Goal: Task Accomplishment & Management: Use online tool/utility

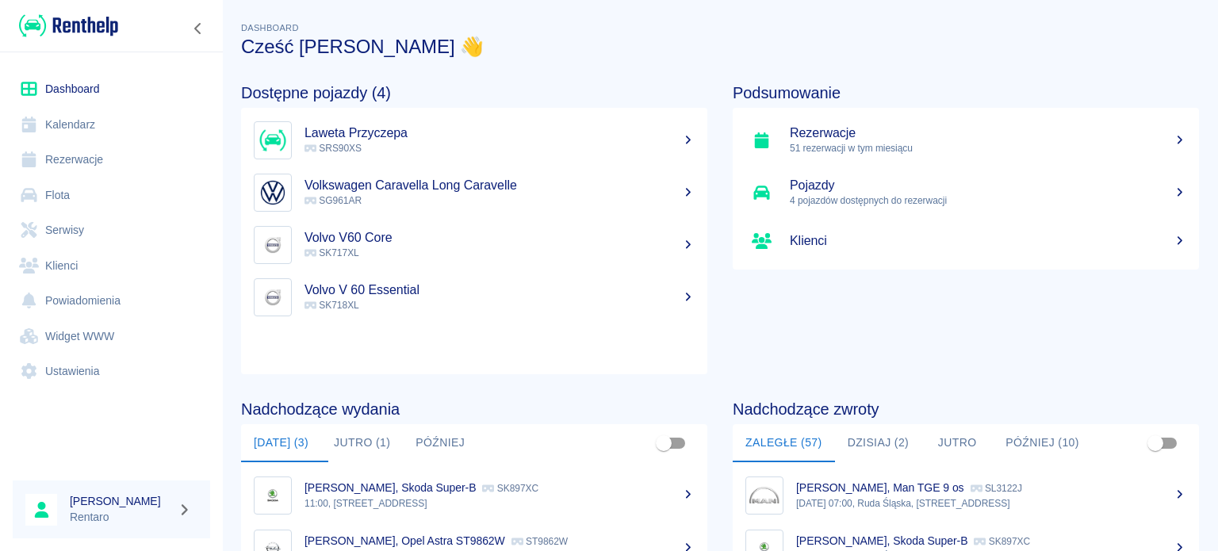
click at [58, 129] on link "Kalendarz" at bounding box center [112, 125] width 198 height 36
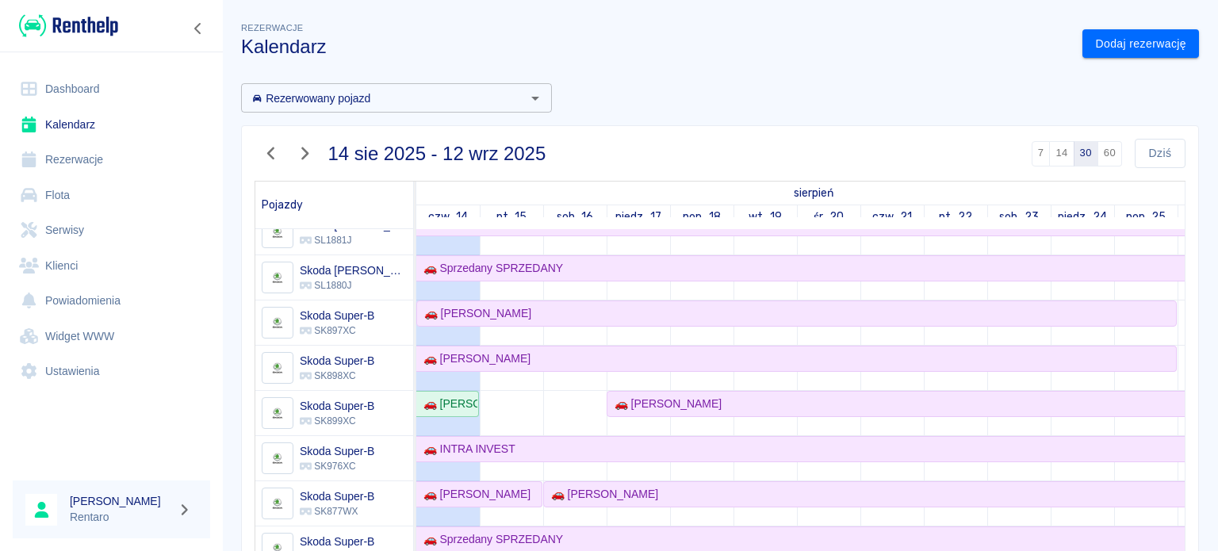
scroll to position [952, 0]
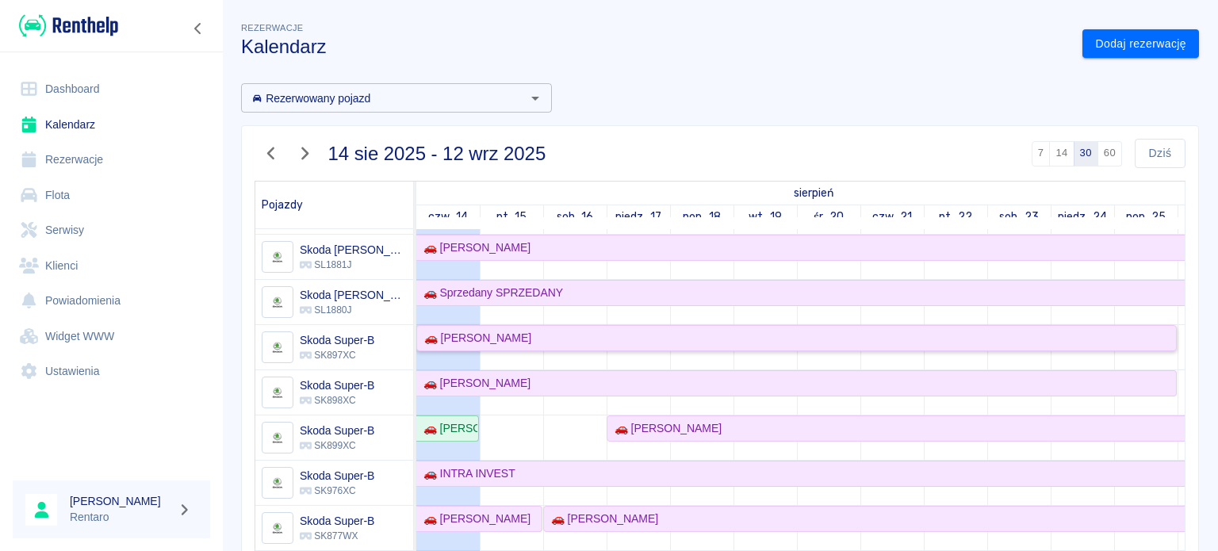
click at [503, 343] on link "🚗 [PERSON_NAME]" at bounding box center [796, 338] width 761 height 26
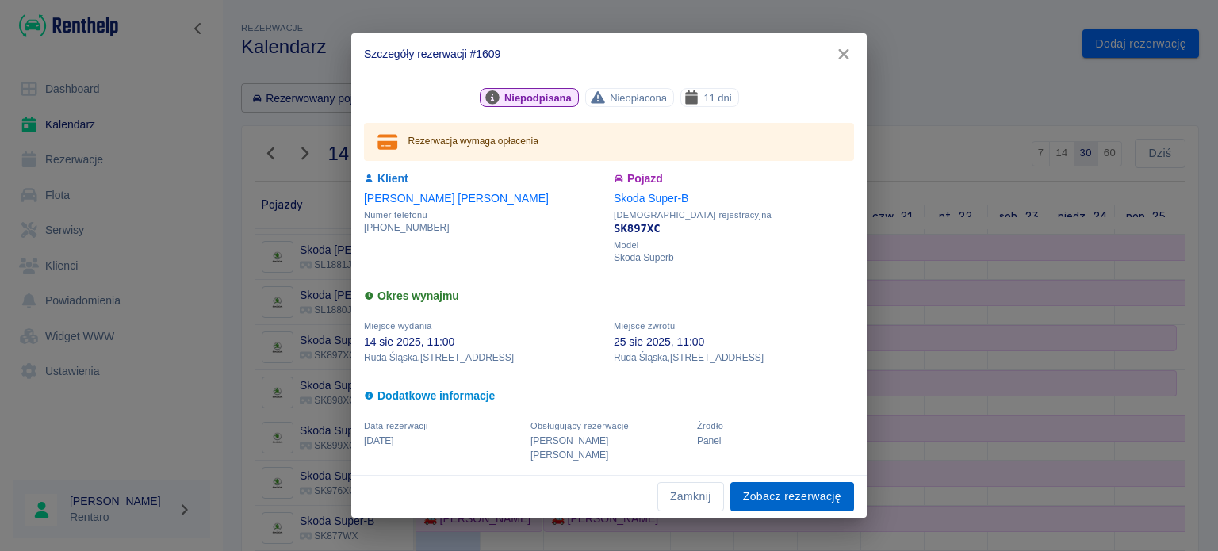
click at [786, 489] on link "Zobacz rezerwację" at bounding box center [793, 496] width 124 height 29
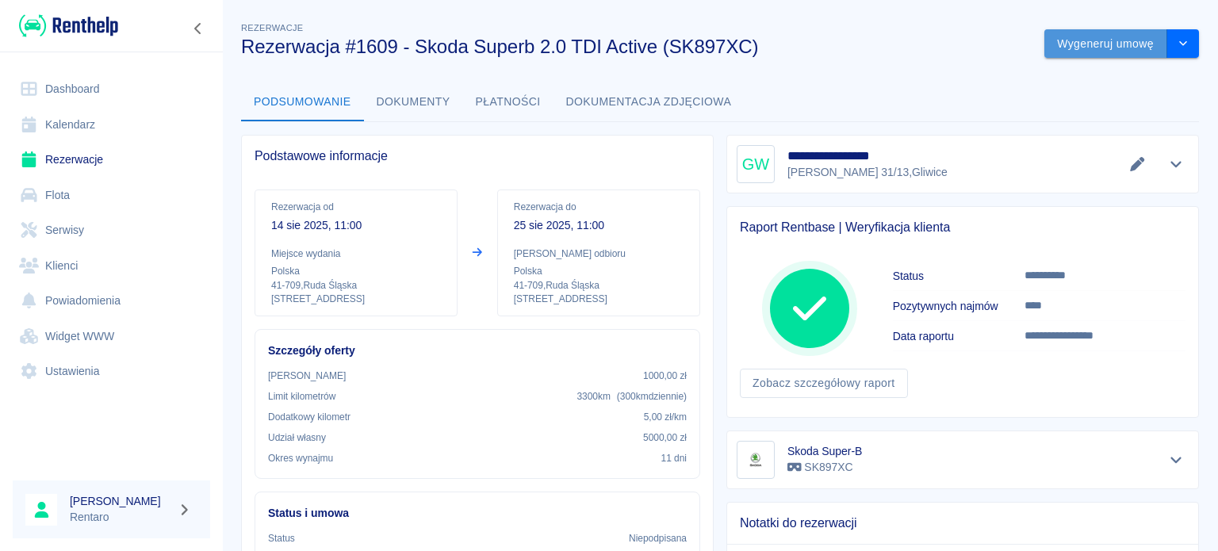
click at [1099, 49] on button "Wygeneruj umowę" at bounding box center [1106, 43] width 123 height 29
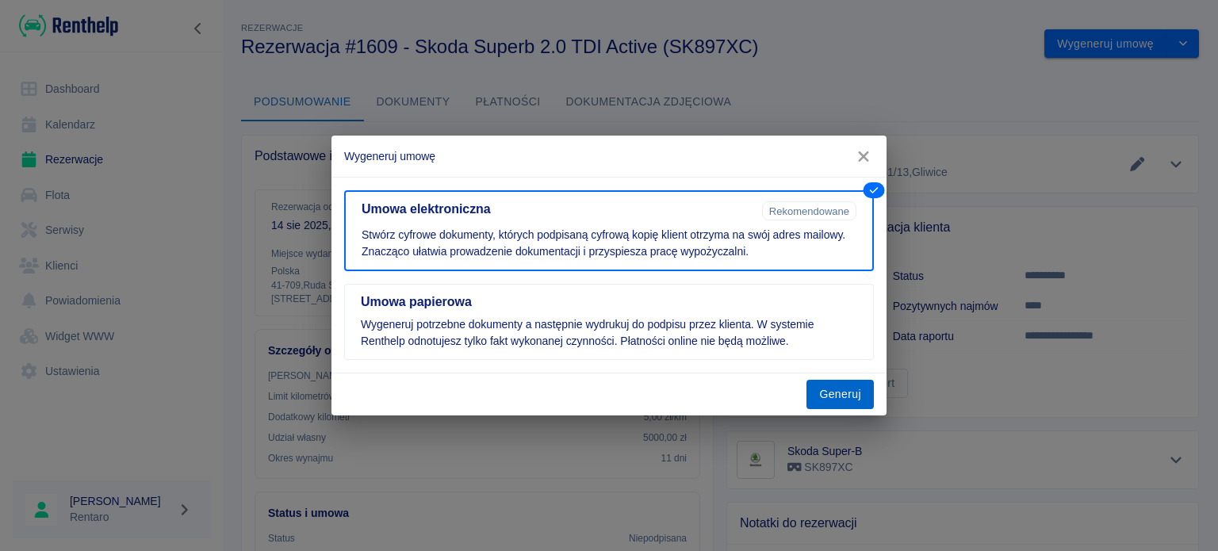
click at [846, 393] on button "Generuj" at bounding box center [840, 394] width 67 height 29
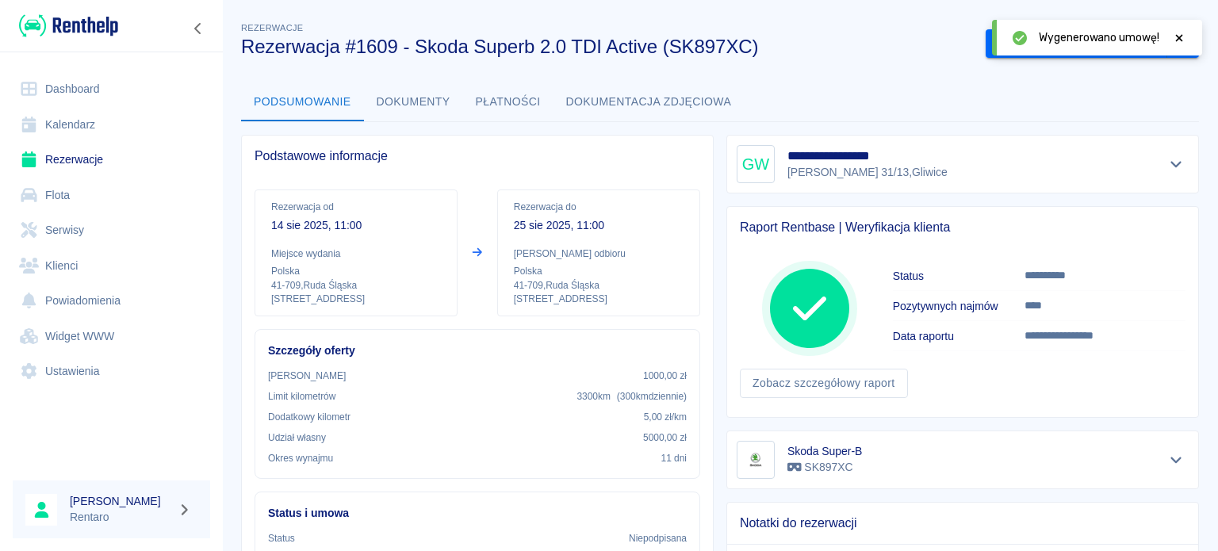
click at [1182, 39] on icon at bounding box center [1179, 38] width 14 height 11
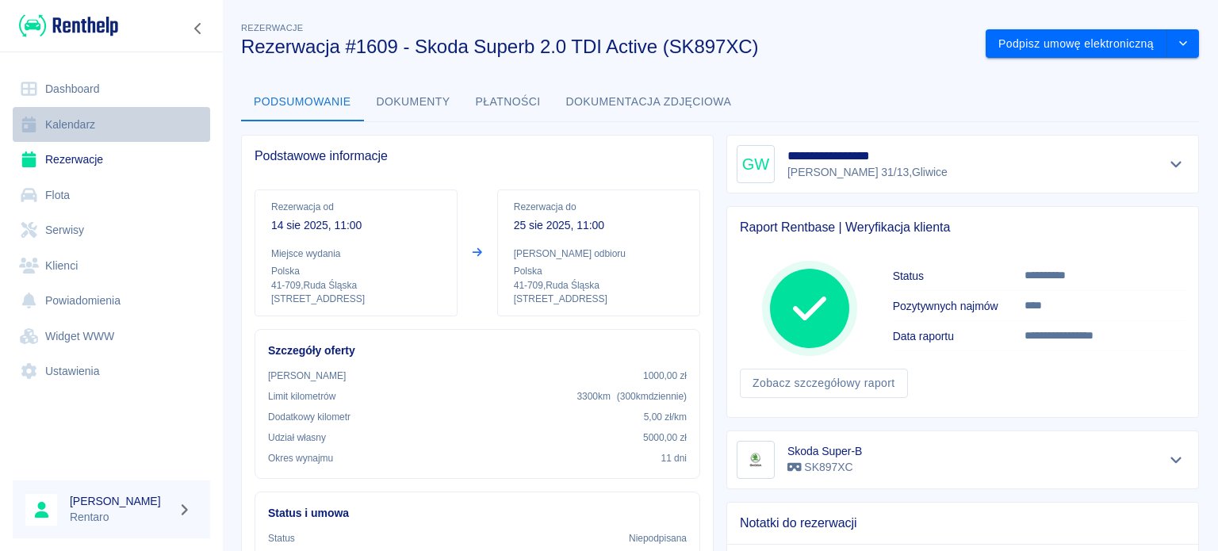
click at [83, 112] on link "Kalendarz" at bounding box center [112, 125] width 198 height 36
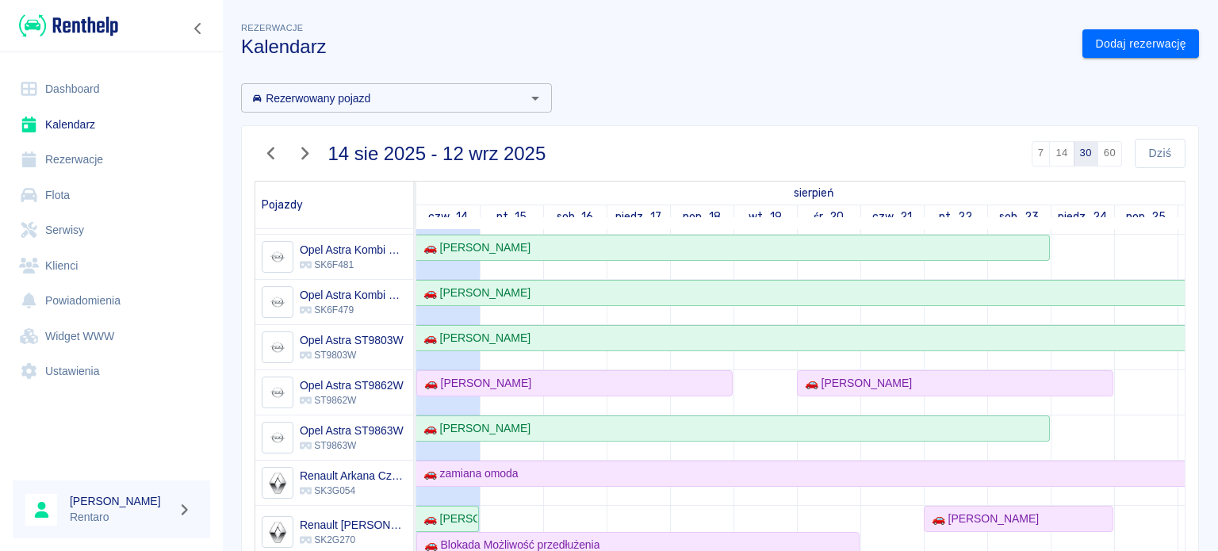
scroll to position [476, 0]
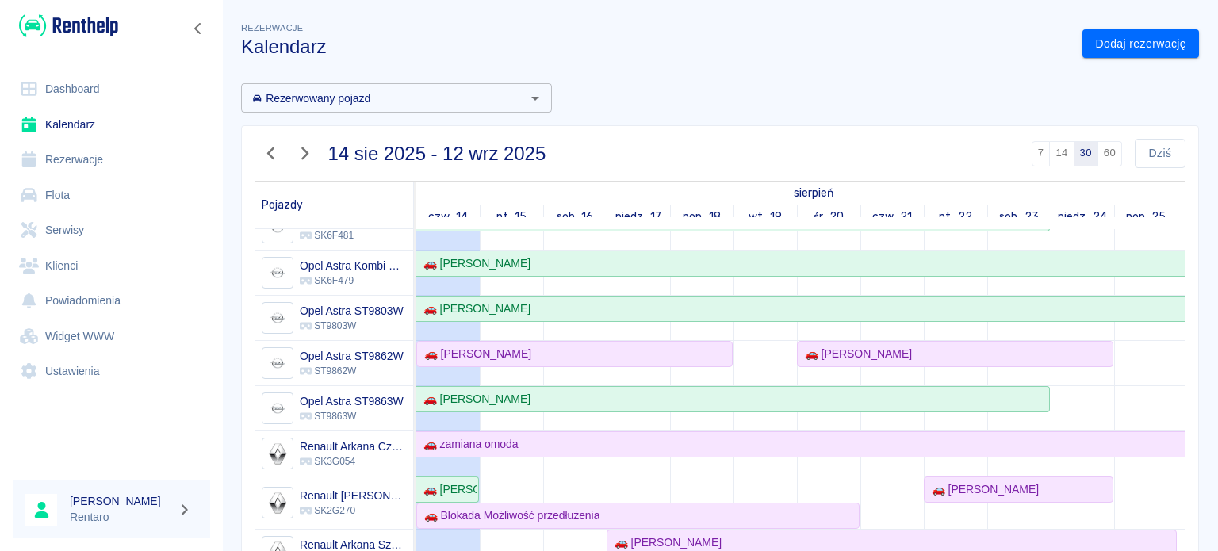
click at [62, 169] on link "Rezerwacje" at bounding box center [112, 160] width 198 height 36
